Goal: Check status

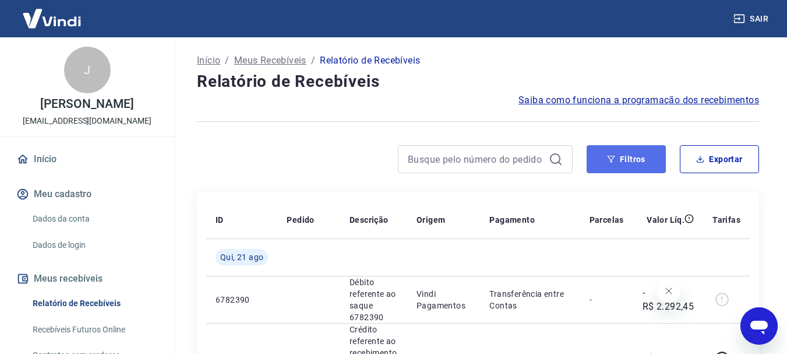
click at [629, 166] on button "Filtros" at bounding box center [626, 159] width 79 height 28
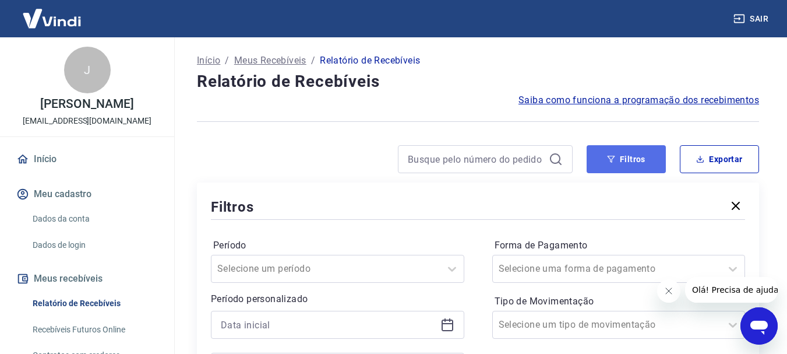
click at [603, 164] on button "Filtros" at bounding box center [626, 159] width 79 height 28
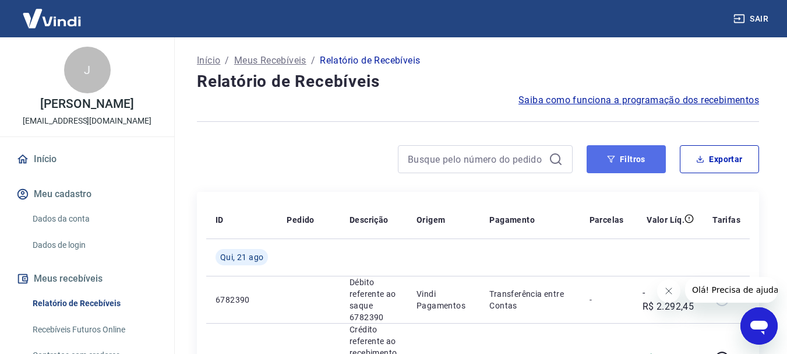
click at [635, 158] on button "Filtros" at bounding box center [626, 159] width 79 height 28
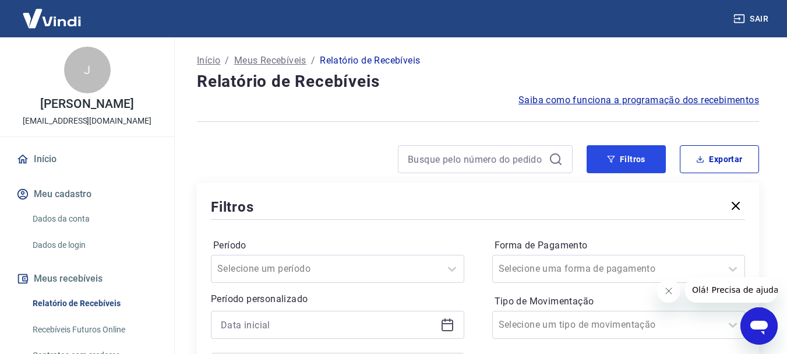
scroll to position [175, 0]
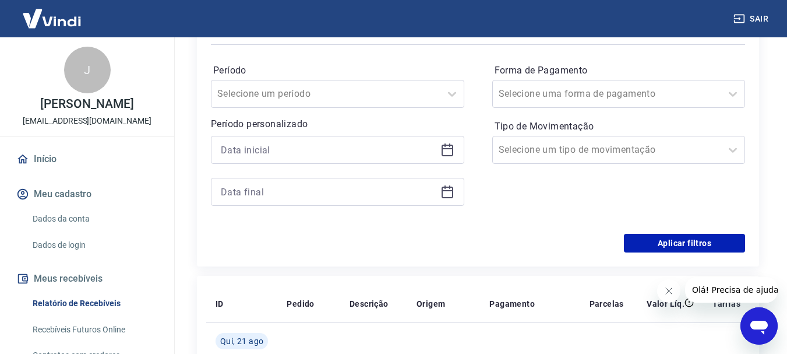
click at [258, 138] on div at bounding box center [338, 150] width 254 height 28
click at [266, 149] on input at bounding box center [328, 149] width 215 height 17
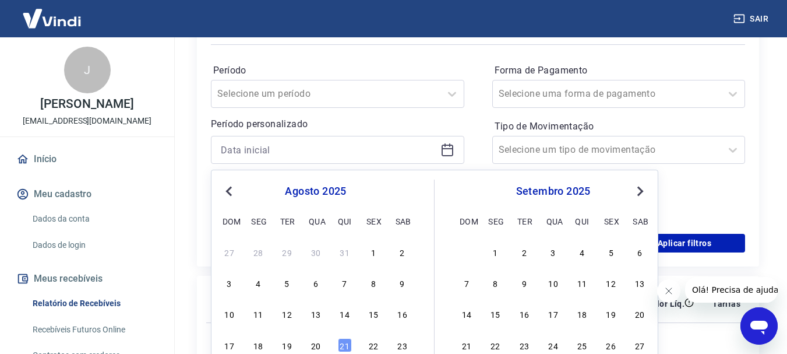
click at [230, 192] on span "Previous Month" at bounding box center [230, 190] width 0 height 13
click at [235, 311] on div "15" at bounding box center [230, 314] width 14 height 14
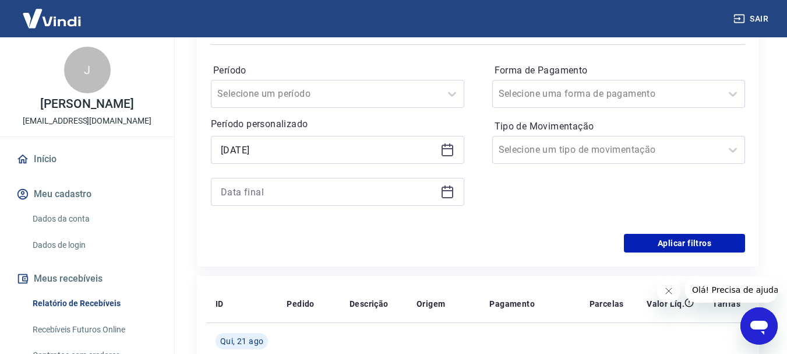
type input "[DATE]"
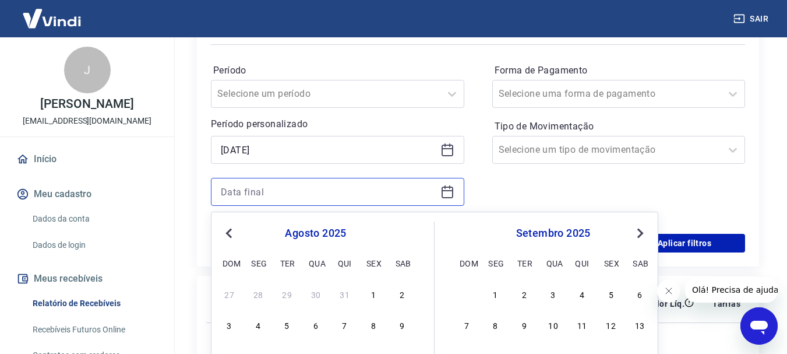
click at [241, 198] on input at bounding box center [328, 191] width 215 height 17
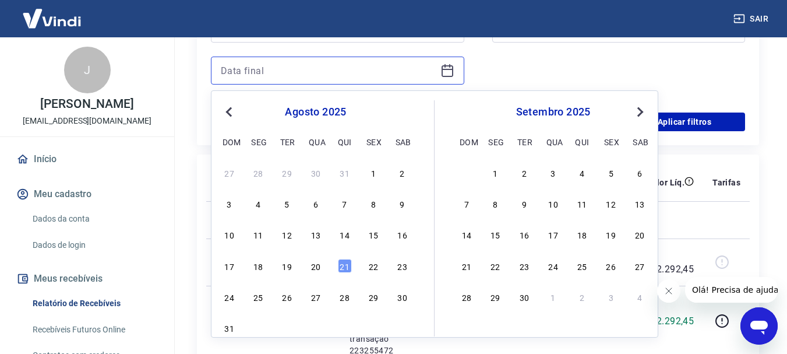
scroll to position [350, 0]
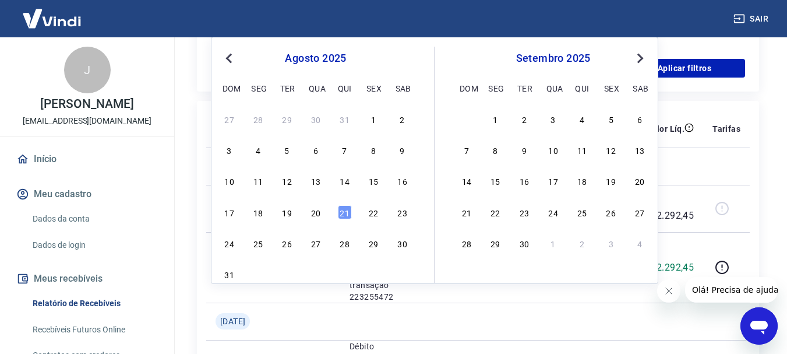
click at [231, 64] on button "Previous Month" at bounding box center [229, 58] width 14 height 14
click at [252, 243] on div "30" at bounding box center [258, 243] width 14 height 14
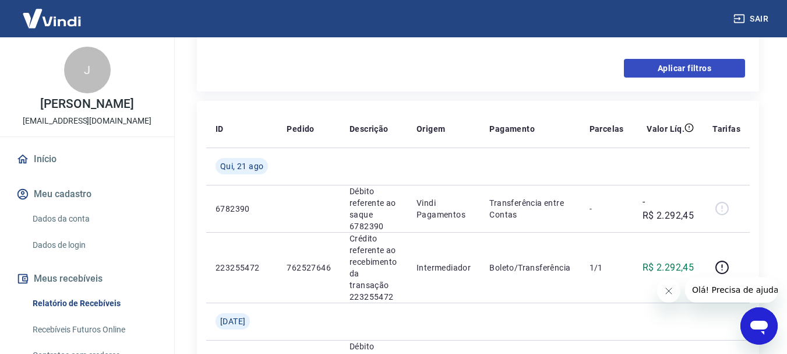
type input "[DATE]"
click at [729, 68] on button "Aplicar filtros" at bounding box center [684, 68] width 121 height 19
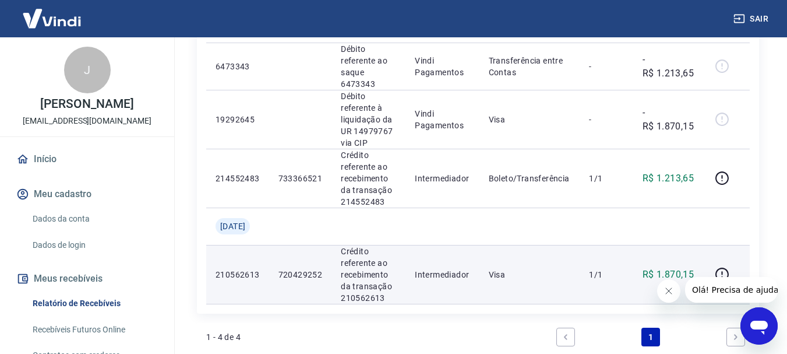
scroll to position [175, 0]
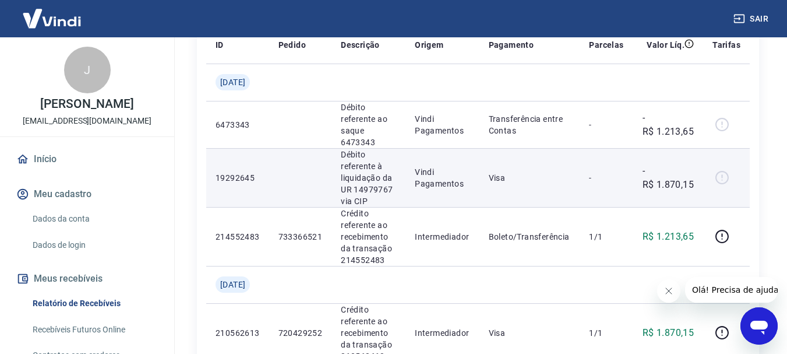
click at [713, 187] on div at bounding box center [727, 177] width 28 height 19
click at [721, 185] on div at bounding box center [727, 177] width 28 height 19
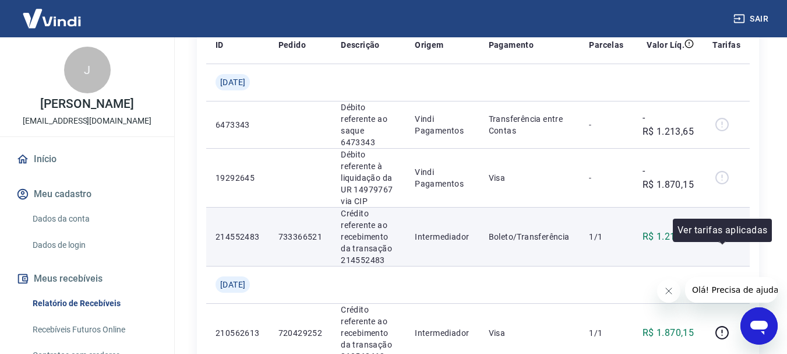
click at [724, 244] on icon "button" at bounding box center [722, 236] width 15 height 15
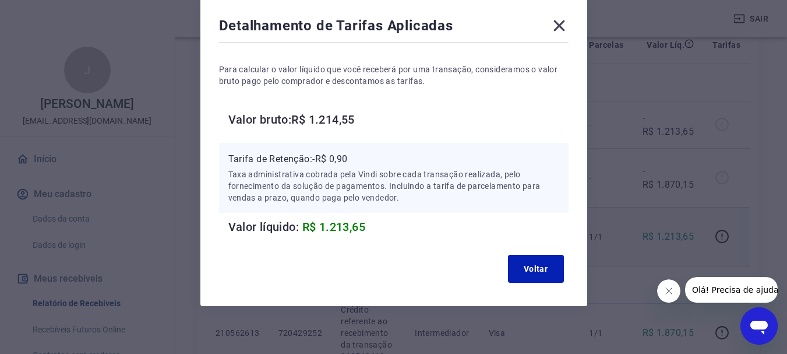
scroll to position [0, 0]
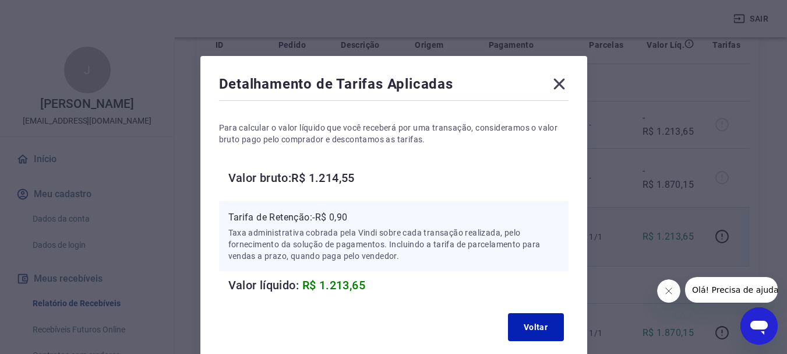
click at [560, 79] on icon at bounding box center [559, 84] width 19 height 19
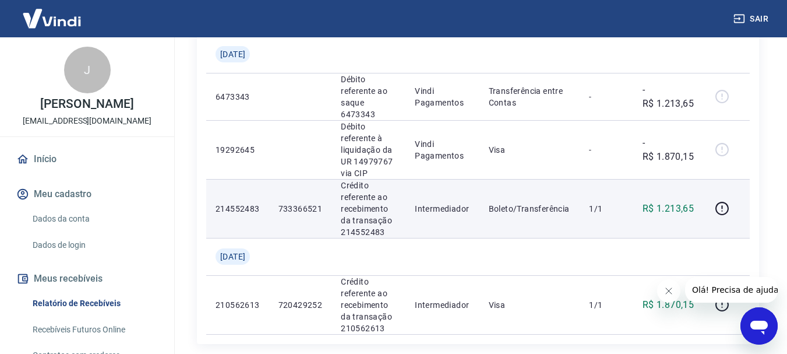
scroll to position [175, 0]
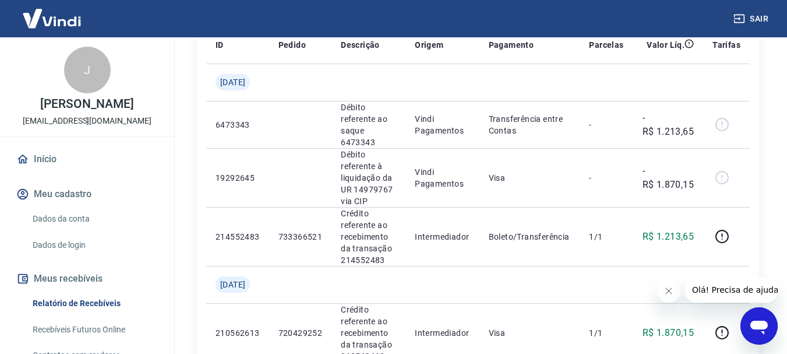
click at [671, 295] on button "Fechar mensagem da empresa" at bounding box center [668, 290] width 23 height 23
